Goal: Find specific fact: Find specific fact

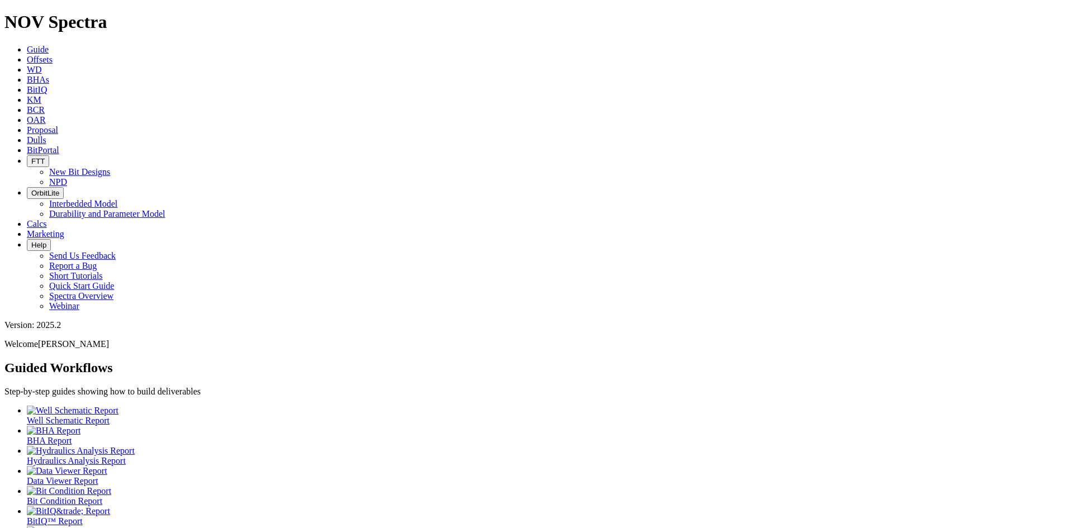
drag, startPoint x: 466, startPoint y: 15, endPoint x: 459, endPoint y: 18, distance: 8.0
click at [27, 135] on icon at bounding box center [27, 140] width 0 height 10
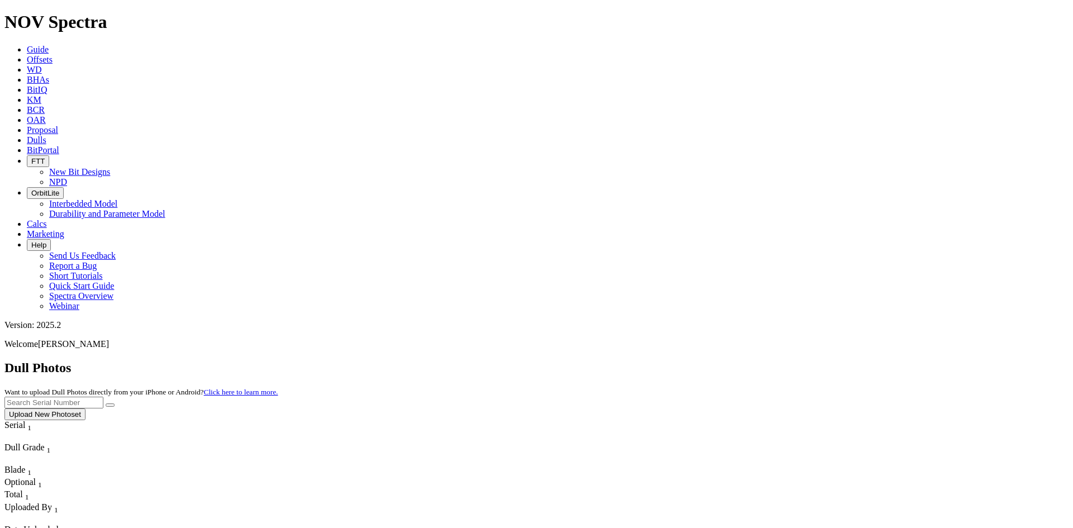
click at [103, 397] on input "text" at bounding box center [53, 403] width 99 height 12
type input "A316190"
click at [110, 405] on icon "submit" at bounding box center [110, 405] width 0 height 0
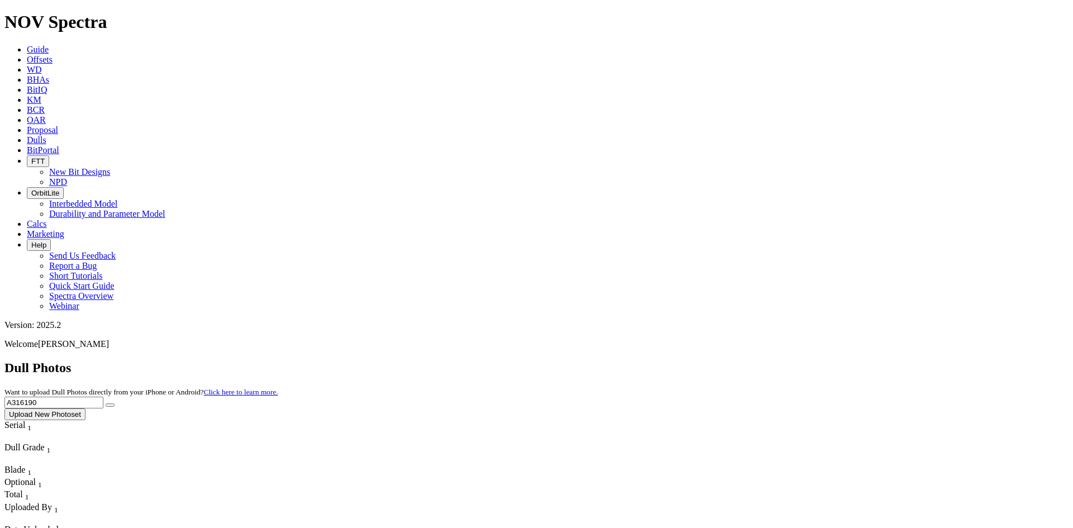
click at [46, 135] on link "Dulls" at bounding box center [37, 140] width 20 height 10
click at [46, 135] on span "Dulls" at bounding box center [37, 140] width 20 height 10
drag, startPoint x: 768, startPoint y: 51, endPoint x: 728, endPoint y: 50, distance: 39.7
click at [745, 361] on div "Dull Photos Want to upload Dull Photos directly from your iPhone or Android? Cl…" at bounding box center [536, 391] width 1065 height 60
click at [106, 404] on button "submit" at bounding box center [110, 405] width 9 height 3
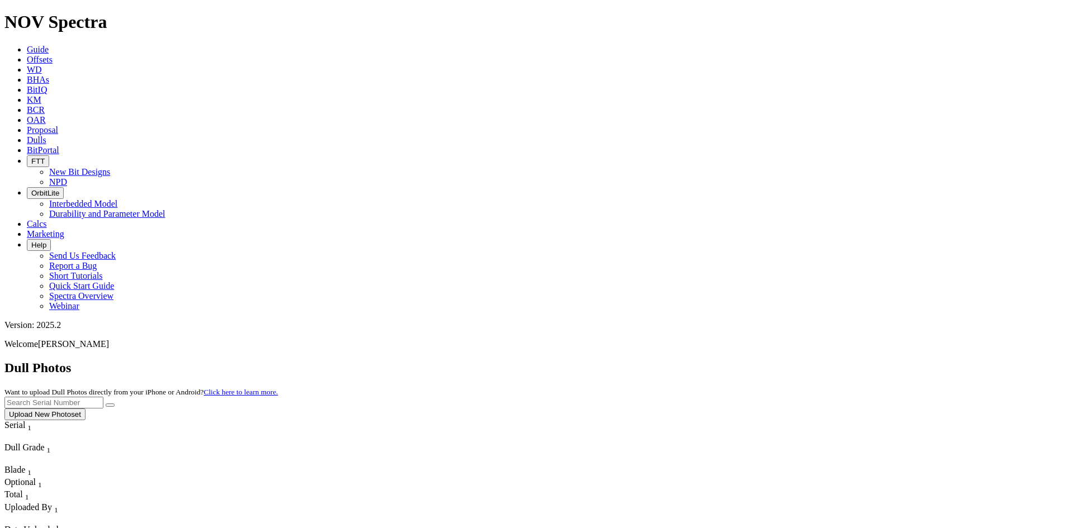
click at [197, 361] on div "Dull Photos Want to upload Dull Photos directly from your iPhone or Android? Cl…" at bounding box center [536, 391] width 1065 height 60
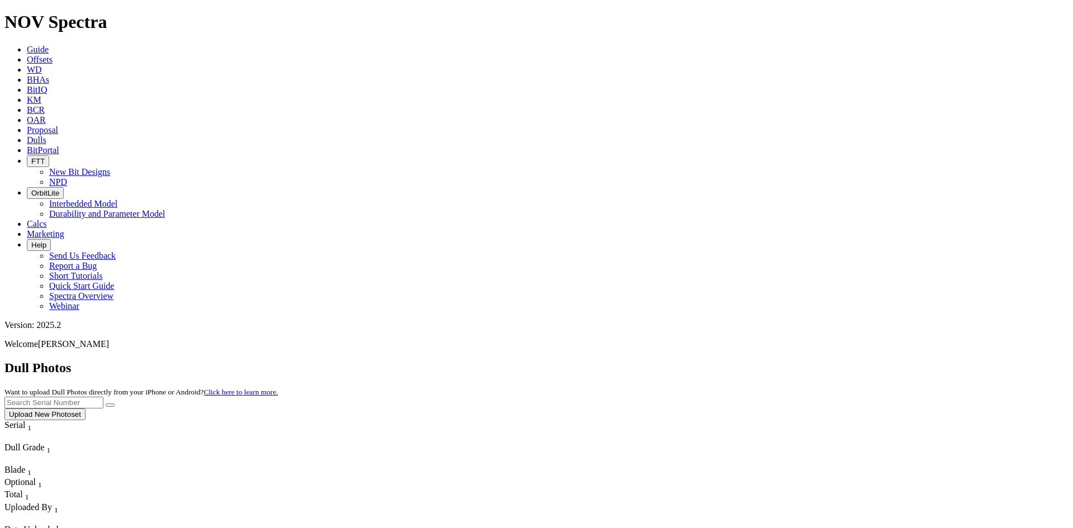
drag, startPoint x: 288, startPoint y: 362, endPoint x: 286, endPoint y: 377, distance: 15.4
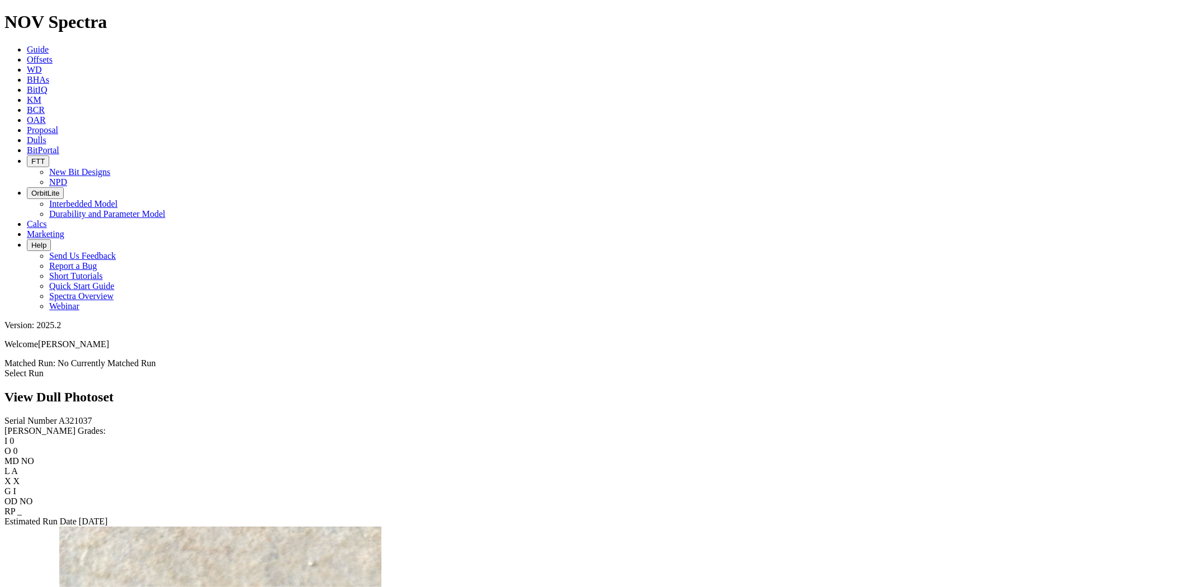
scroll to position [621, 0]
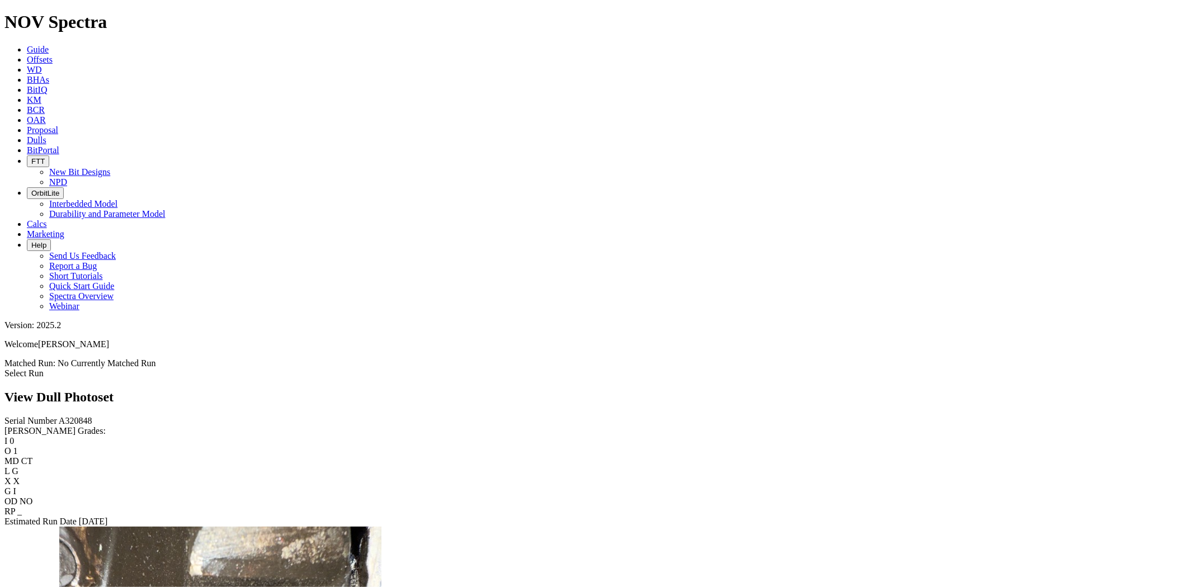
scroll to position [817, 0]
drag, startPoint x: 55, startPoint y: 94, endPoint x: 23, endPoint y: 94, distance: 31.3
click at [23, 416] on div "Serial Number A320848" at bounding box center [596, 421] width 1184 height 10
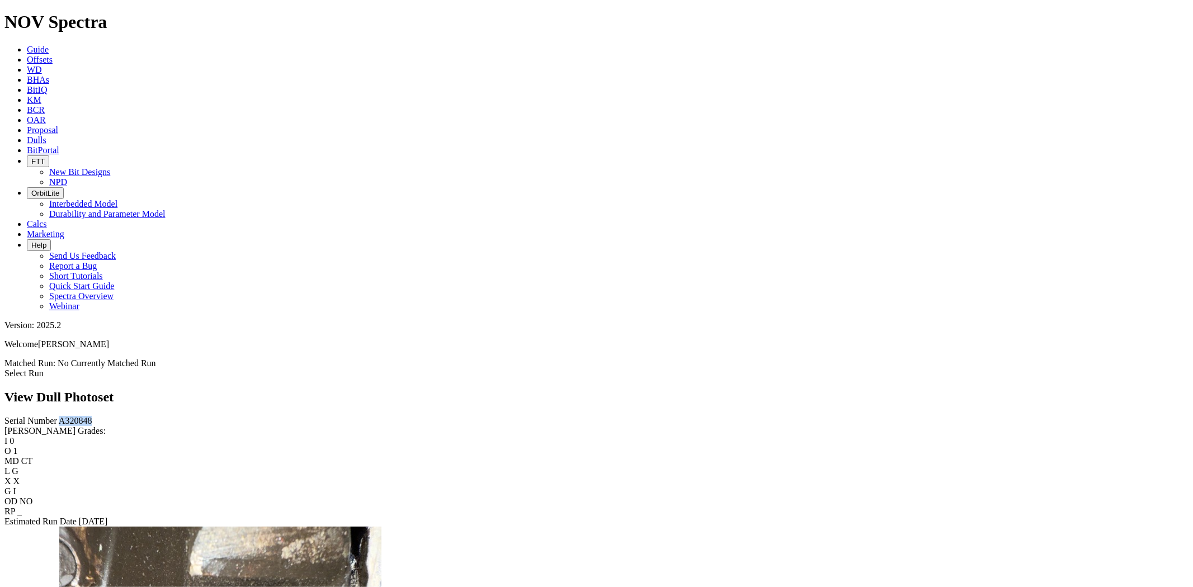
copy span "A320848"
drag, startPoint x: 321, startPoint y: 363, endPoint x: 314, endPoint y: 371, distance: 10.3
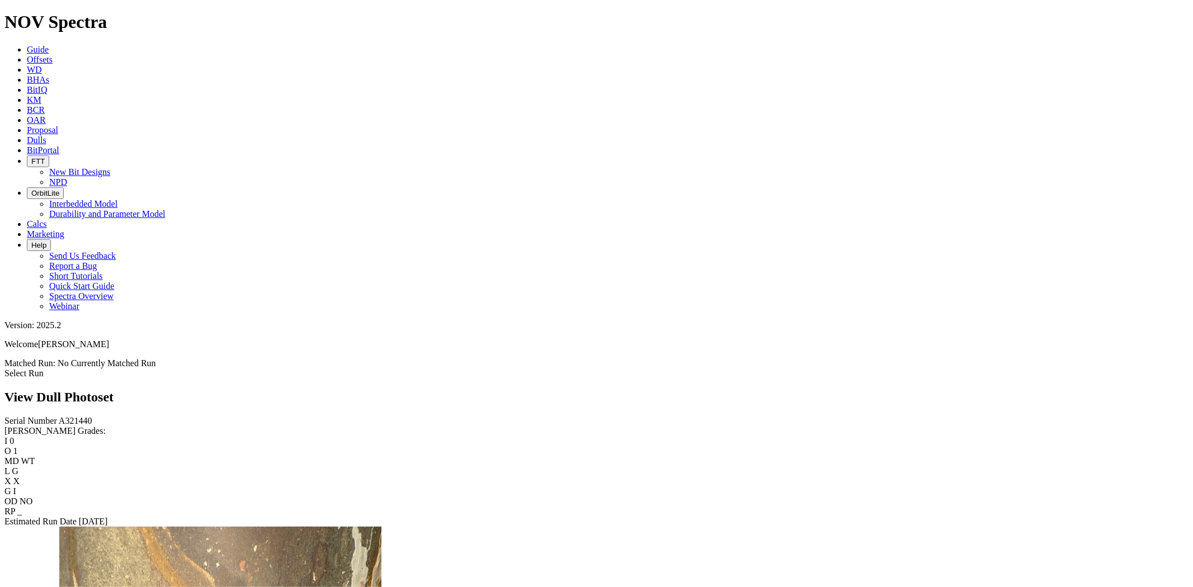
scroll to position [434, 0]
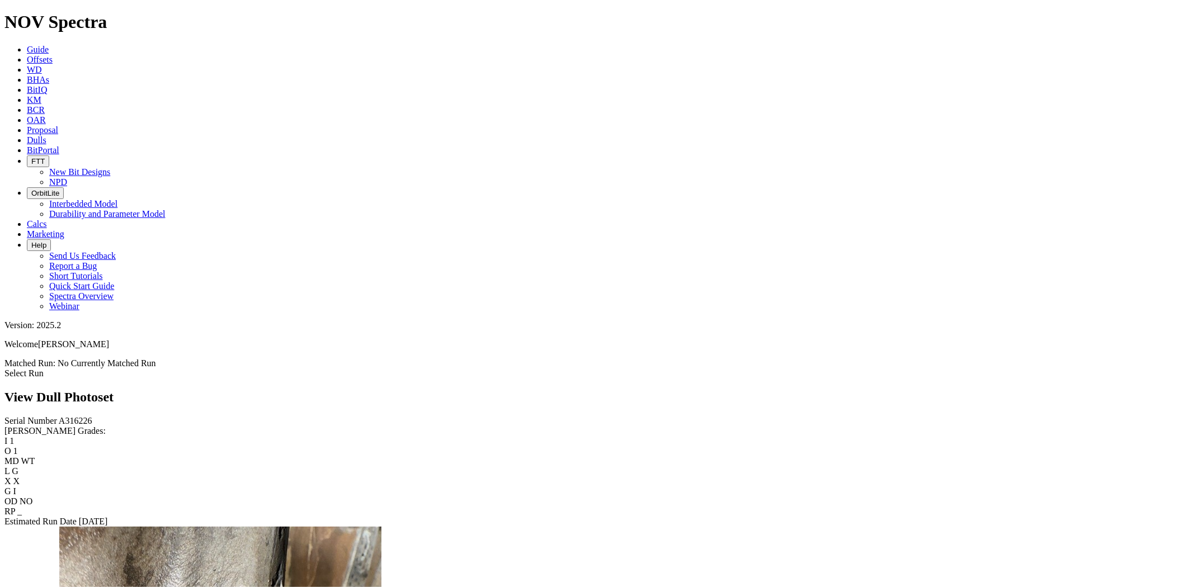
scroll to position [434, 0]
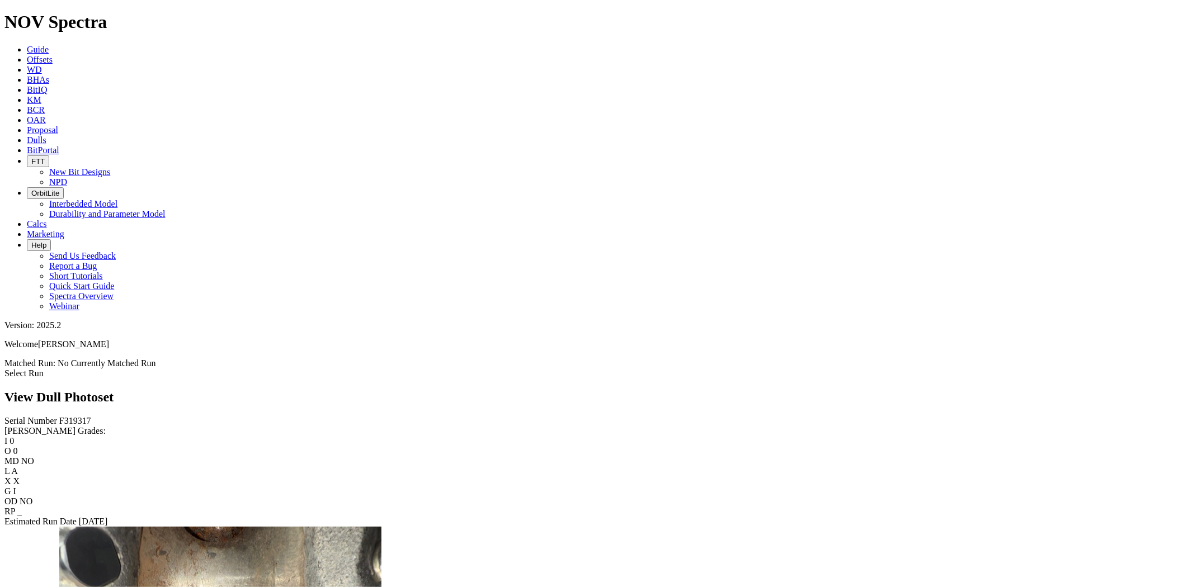
scroll to position [496, 0]
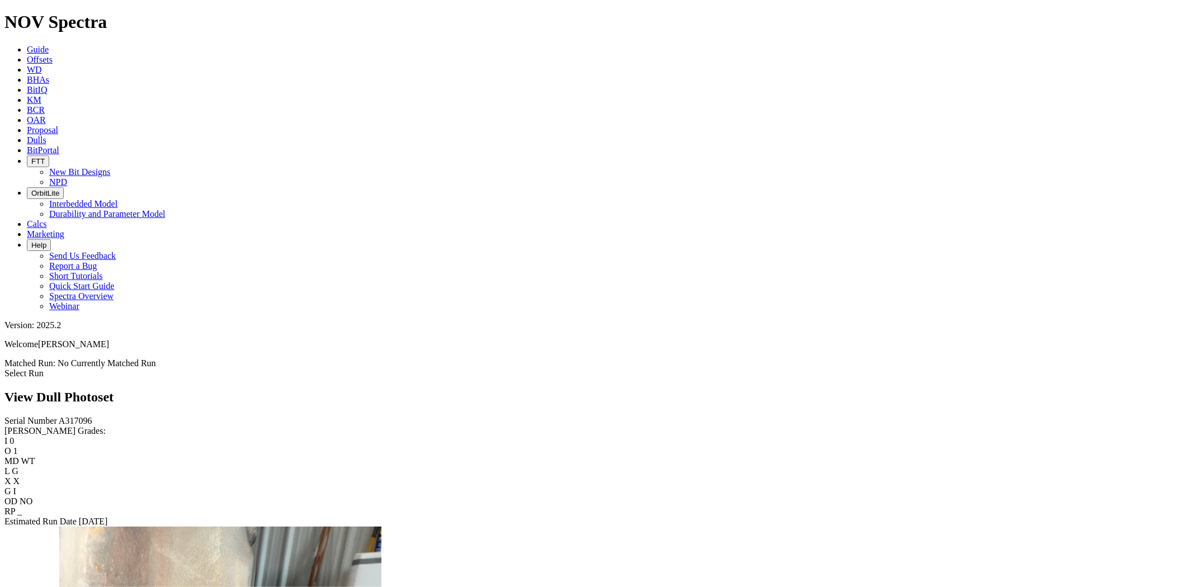
scroll to position [496, 0]
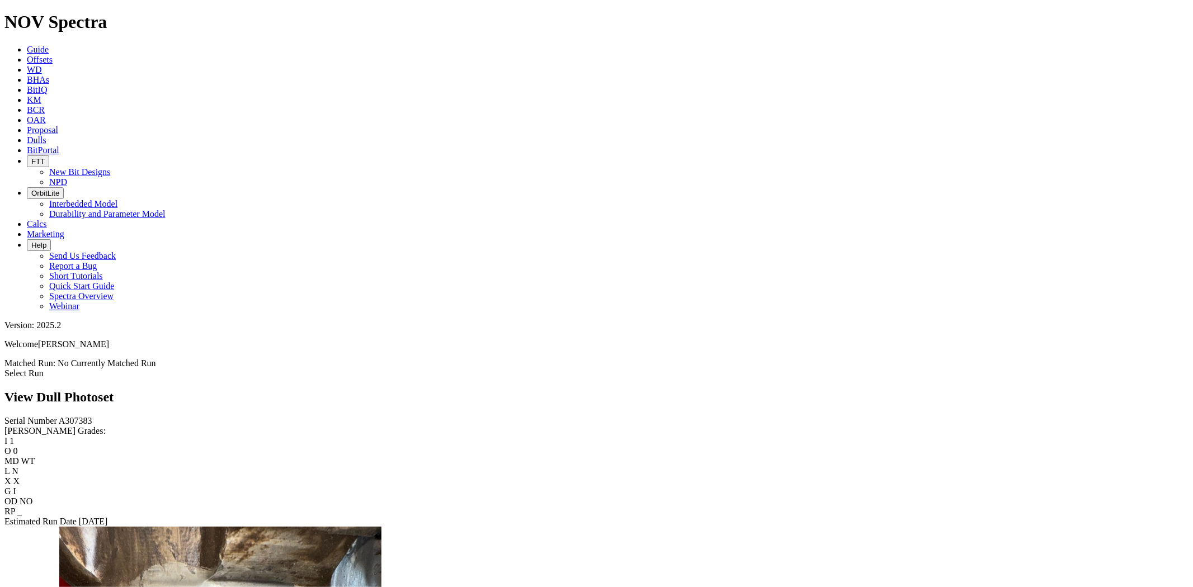
scroll to position [496, 0]
